Goal: Task Accomplishment & Management: Manage account settings

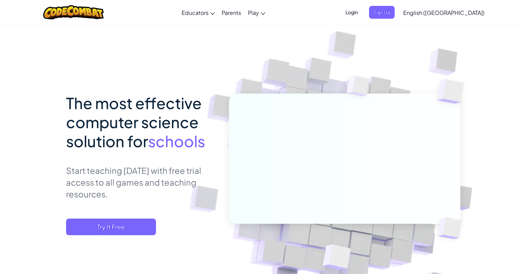
click at [362, 13] on span "Login" at bounding box center [351, 12] width 21 height 13
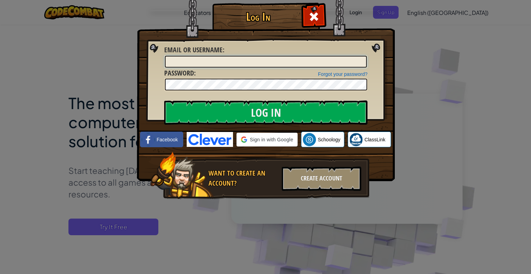
type input "[EMAIL_ADDRESS][PERSON_NAME][DOMAIN_NAME]"
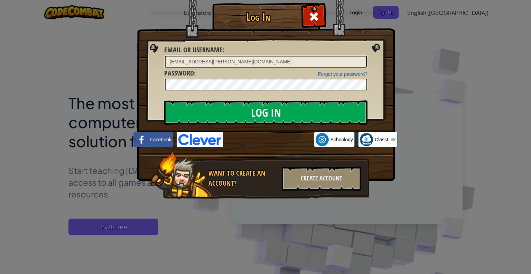
click at [371, 97] on img at bounding box center [266, 80] width 258 height 201
click at [263, 113] on input "Log In" at bounding box center [265, 112] width 203 height 24
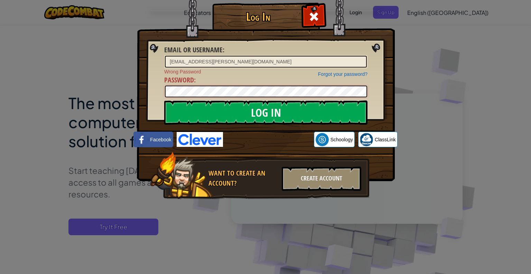
click at [164, 100] on input "Log In" at bounding box center [265, 112] width 203 height 24
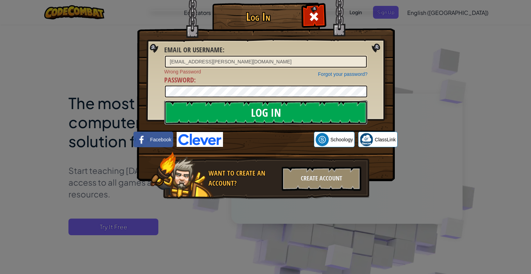
click at [262, 113] on input "Log In" at bounding box center [265, 112] width 203 height 24
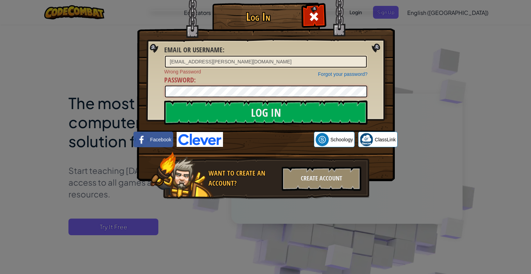
click at [164, 100] on input "Log In" at bounding box center [265, 112] width 203 height 24
click at [379, 86] on img at bounding box center [266, 80] width 258 height 201
click at [347, 73] on link "Forgot your password?" at bounding box center [342, 74] width 49 height 6
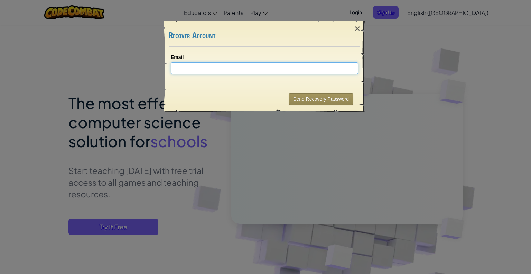
click at [249, 66] on input "Email" at bounding box center [265, 68] width 188 height 12
click at [297, 69] on input "[EMAIL_ADDRESS][PERSON_NAME][DOMAIN_NAME]" at bounding box center [265, 68] width 188 height 12
type input "[EMAIL_ADDRESS][PERSON_NAME][DOMAIN_NAME]"
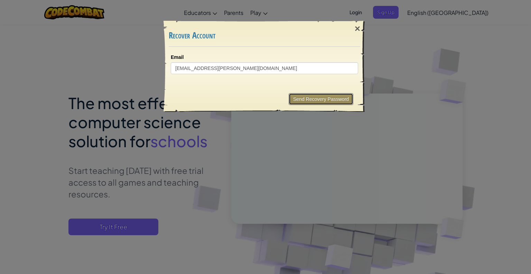
click at [317, 98] on button "Send Recovery Password" at bounding box center [321, 99] width 65 height 12
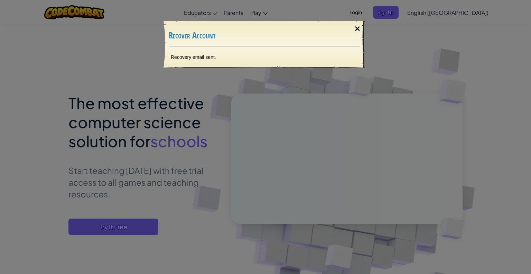
click at [358, 28] on div "×" at bounding box center [358, 29] width 16 height 20
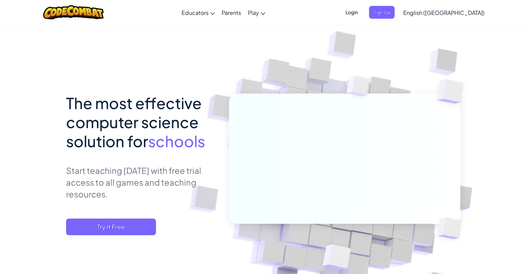
click at [362, 13] on span "Login" at bounding box center [351, 12] width 21 height 13
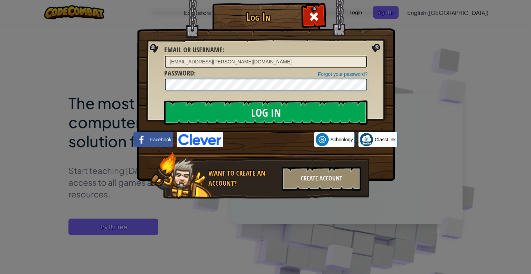
click at [164, 100] on input "Log In" at bounding box center [265, 112] width 203 height 24
